Goal: Task Accomplishment & Management: Manage account settings

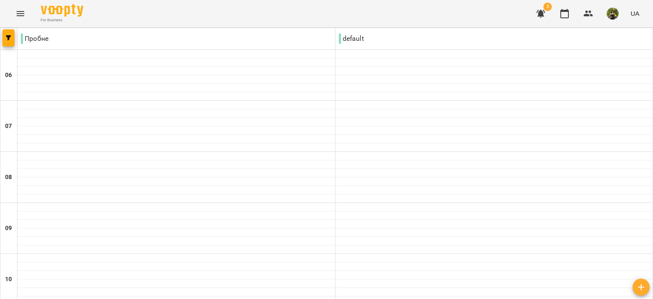
scroll to position [553, 0]
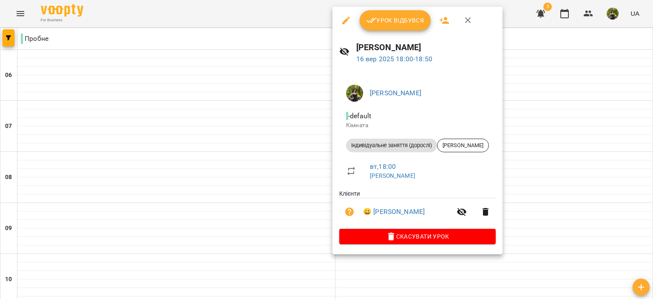
click at [392, 25] on span "Урок відбувся" at bounding box center [395, 20] width 58 height 10
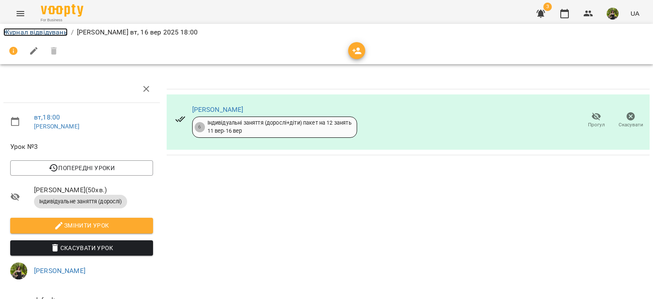
click at [56, 34] on link "Журнал відвідувань" at bounding box center [35, 32] width 64 height 8
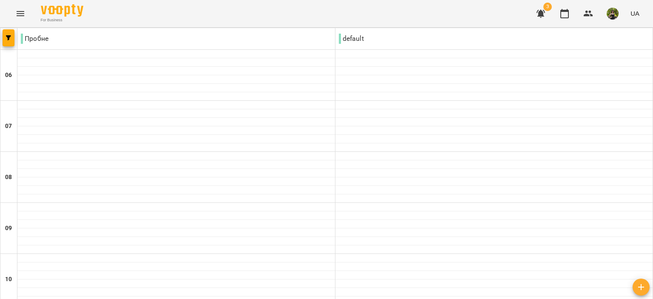
scroll to position [638, 0]
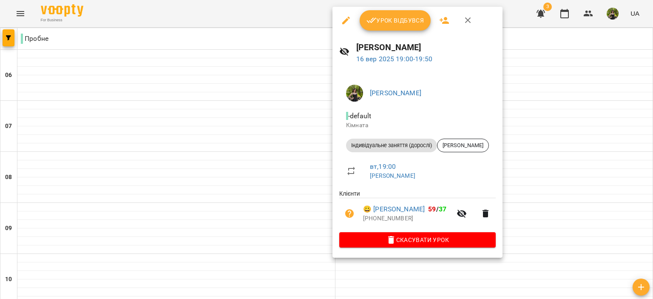
click at [386, 13] on button "Урок відбувся" at bounding box center [395, 20] width 71 height 20
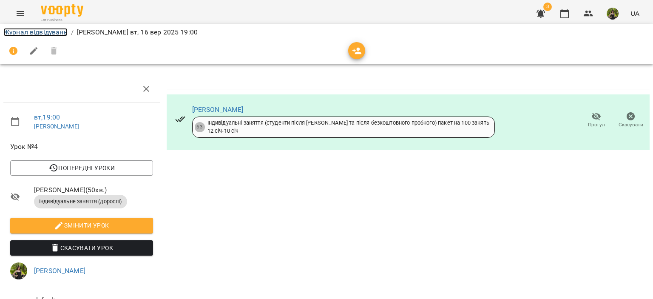
click at [64, 35] on link "Журнал відвідувань" at bounding box center [35, 32] width 64 height 8
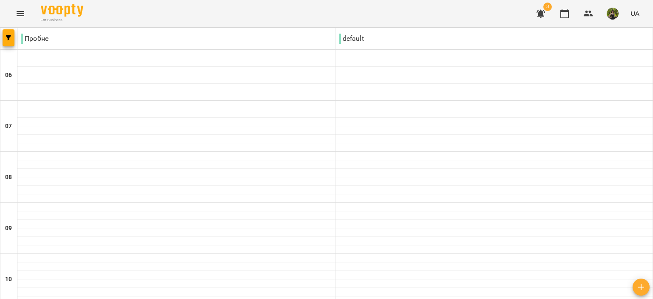
scroll to position [638, 0]
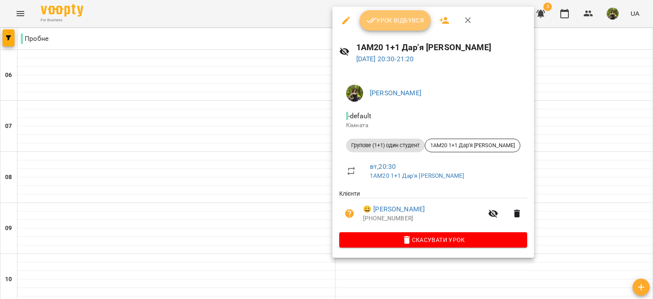
click at [375, 22] on icon "button" at bounding box center [371, 20] width 10 height 10
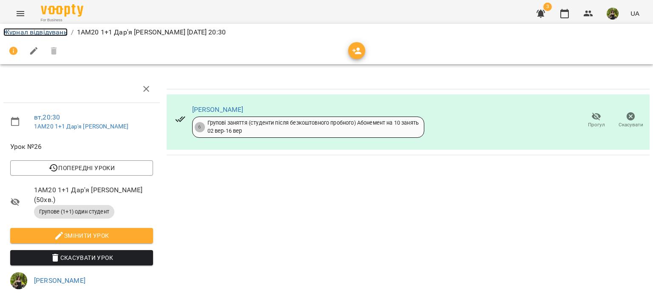
click at [54, 34] on link "Журнал відвідувань" at bounding box center [35, 32] width 64 height 8
